Goal: Register for event/course

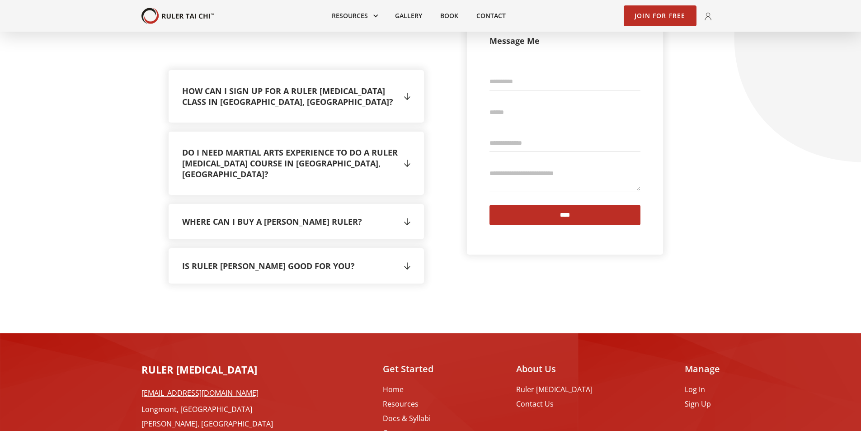
scroll to position [1834, 0]
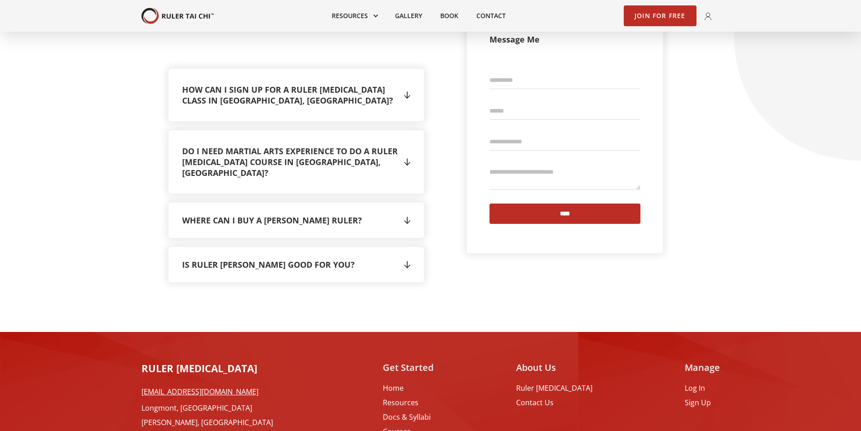
click at [414, 427] on link "Courses" at bounding box center [424, 431] width 82 height 9
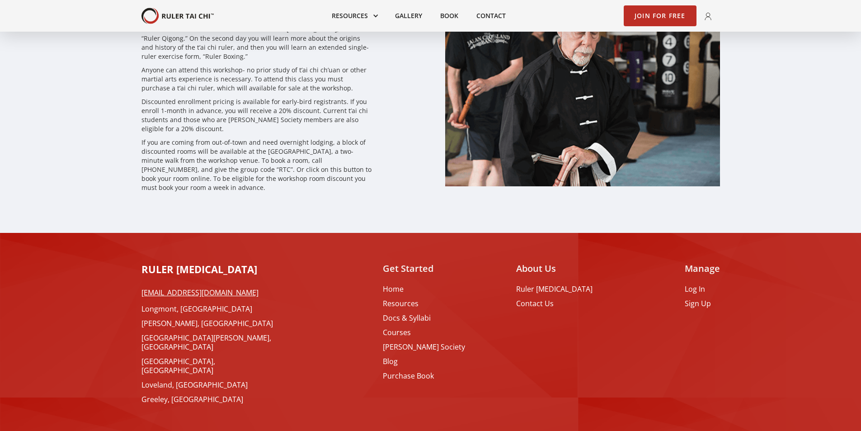
scroll to position [2648, 0]
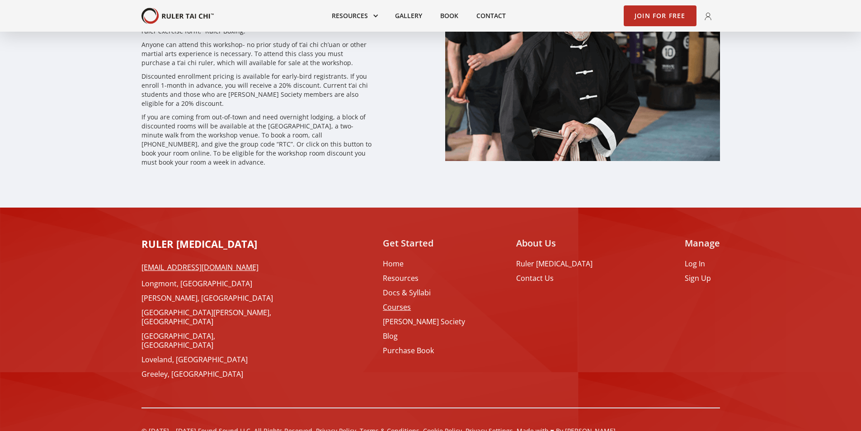
click at [429, 302] on link "Courses" at bounding box center [424, 306] width 82 height 9
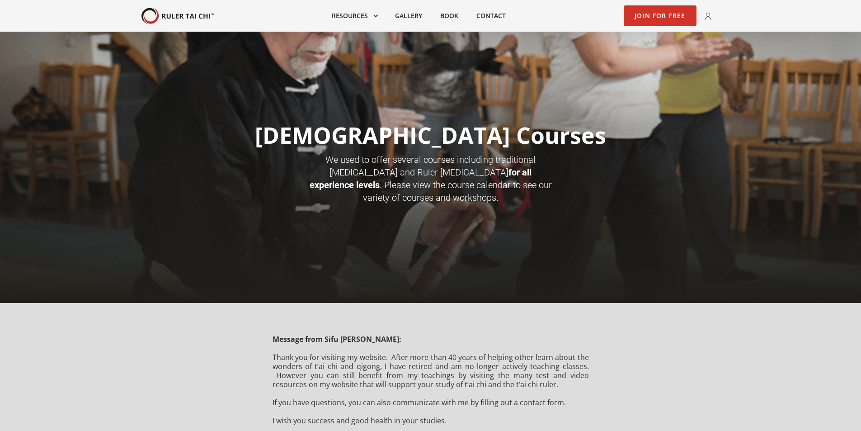
click at [663, 14] on link "Join for Free" at bounding box center [660, 15] width 73 height 21
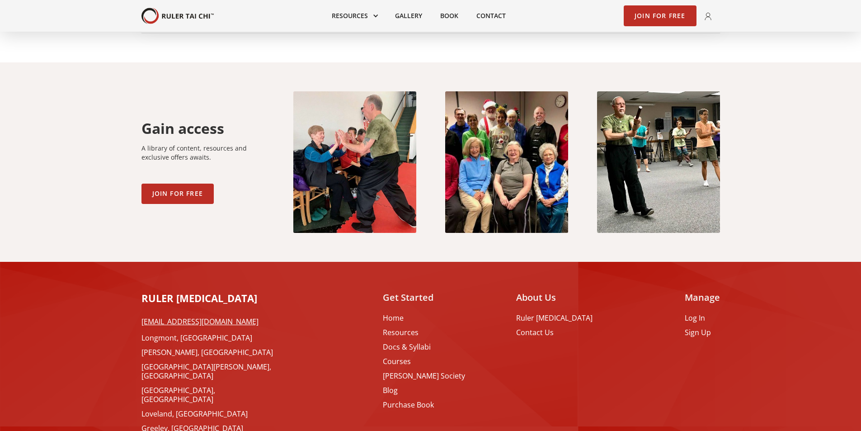
scroll to position [1537, 0]
click at [408, 313] on link "Home" at bounding box center [424, 317] width 82 height 9
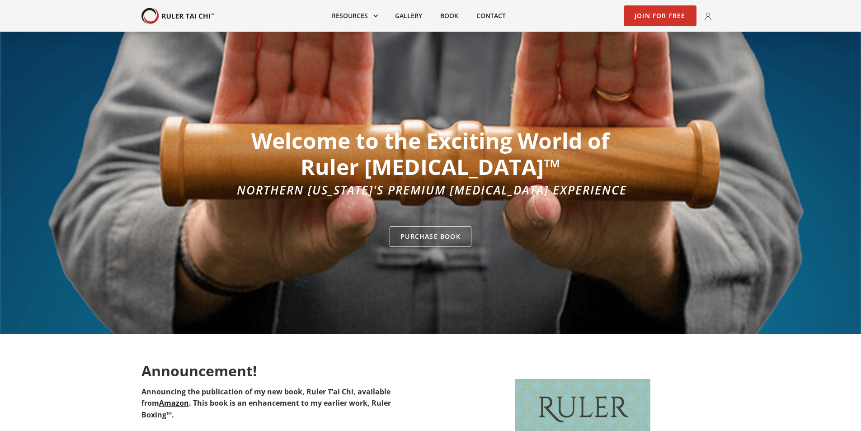
click at [664, 14] on link "Join for Free" at bounding box center [660, 15] width 73 height 21
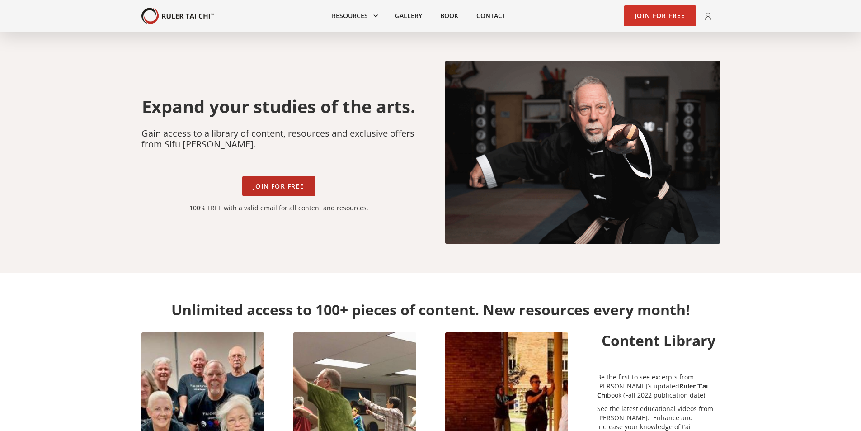
click at [651, 16] on link "Join for Free" at bounding box center [660, 15] width 73 height 21
click at [667, 18] on link "Join for Free" at bounding box center [660, 15] width 73 height 21
click at [266, 188] on link "Join for Free" at bounding box center [278, 186] width 73 height 21
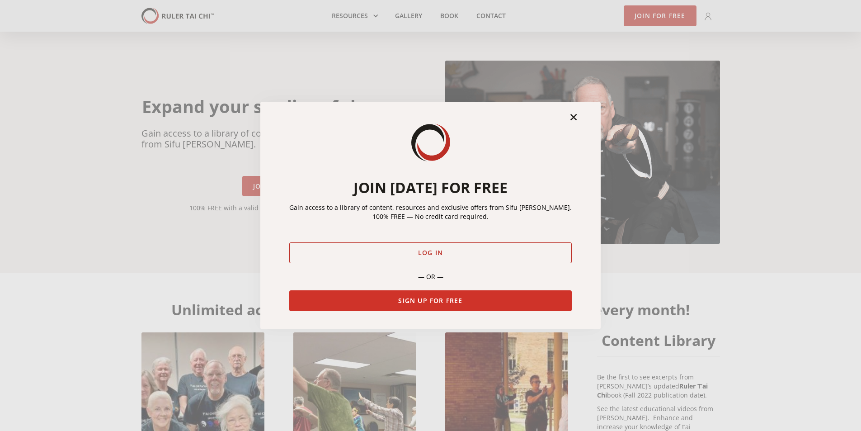
click at [376, 299] on link "Sign Up for Free" at bounding box center [430, 300] width 283 height 21
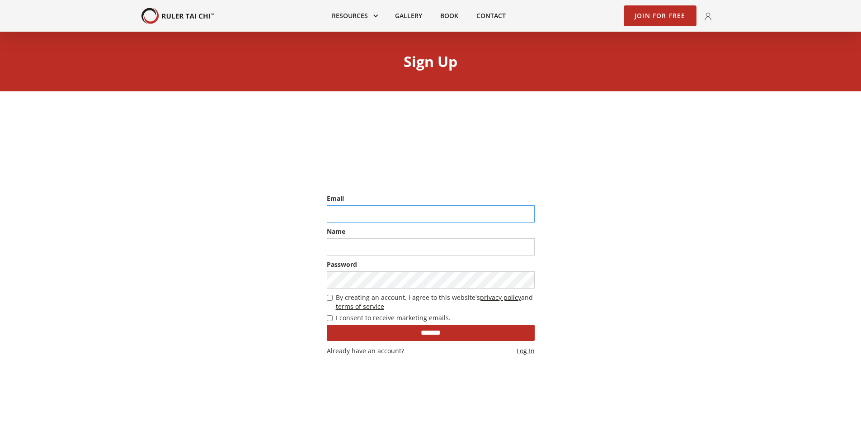
click at [391, 213] on input "email" at bounding box center [431, 213] width 208 height 17
type input "**********"
click at [379, 248] on input "text" at bounding box center [431, 246] width 208 height 17
type input "***"
click at [468, 334] on input "*******" at bounding box center [431, 333] width 208 height 16
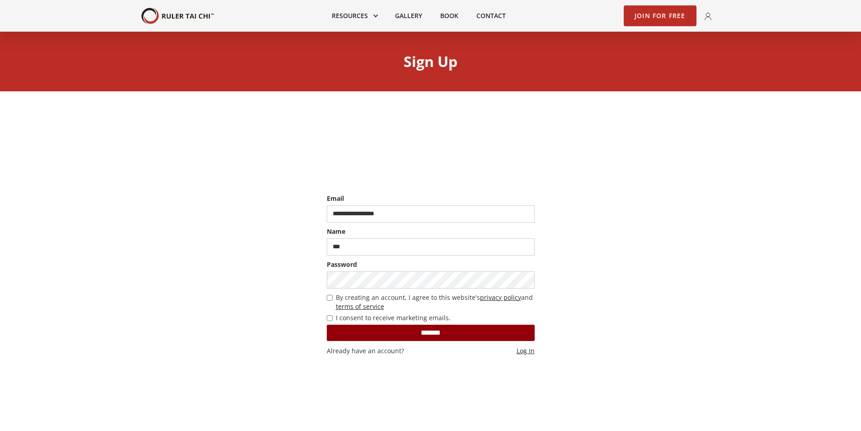
click at [434, 334] on input "*******" at bounding box center [431, 333] width 208 height 16
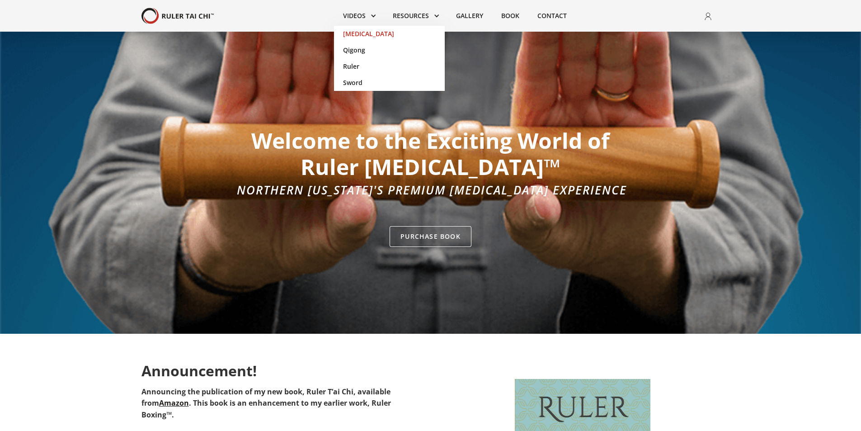
click at [364, 30] on link "[MEDICAL_DATA]" at bounding box center [389, 34] width 111 height 16
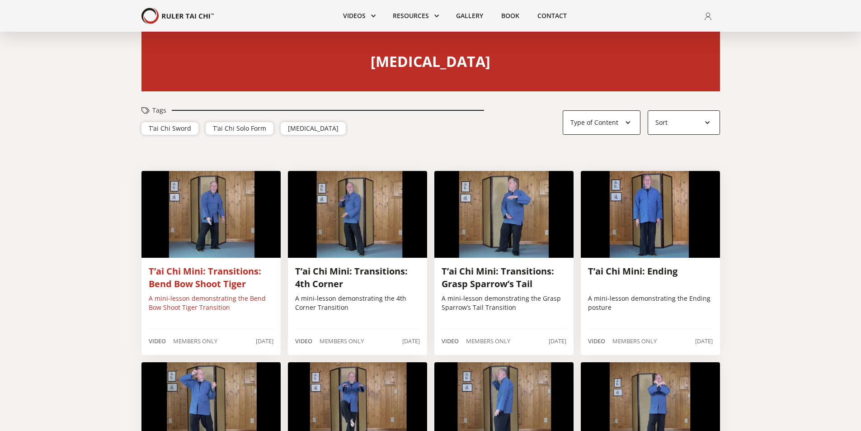
click at [210, 228] on img at bounding box center [210, 214] width 139 height 87
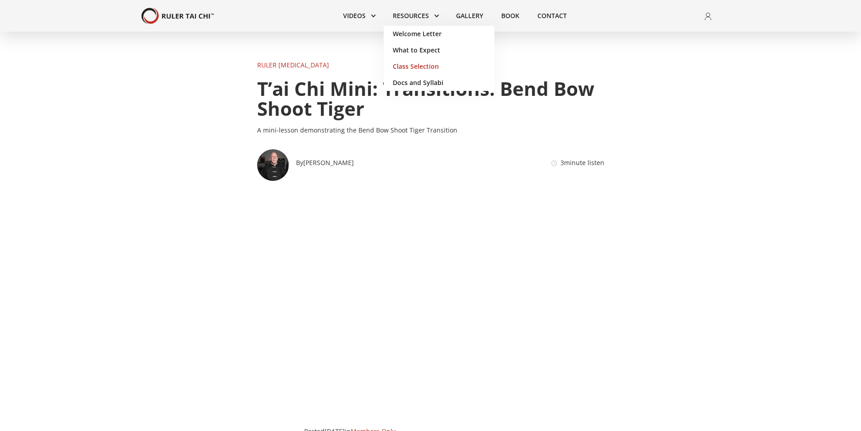
click at [402, 66] on link "Class Selection" at bounding box center [439, 66] width 111 height 16
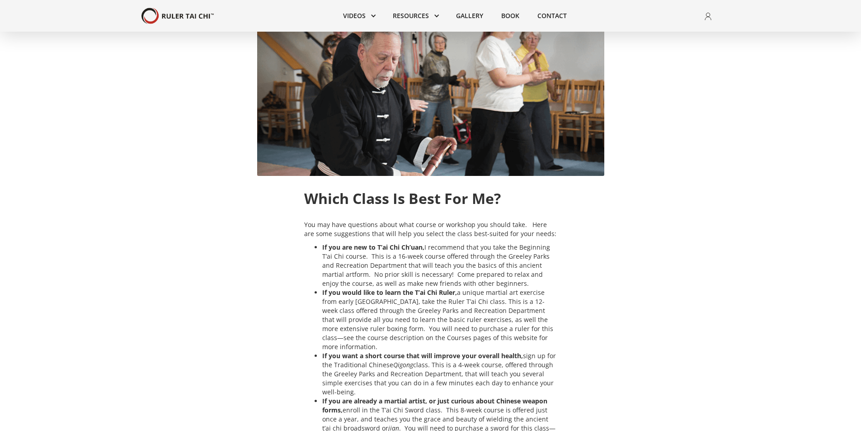
scroll to position [226, 0]
drag, startPoint x: 464, startPoint y: 255, endPoint x: 392, endPoint y: 260, distance: 72.1
click at [394, 262] on li "If you are new to T’ai Chi Ch’uan, I recommend that you take the Beginning T’ai…" at bounding box center [439, 264] width 235 height 45
copy li "through the Greeley Parks and Recreation Department"
